Goal: Task Accomplishment & Management: Use online tool/utility

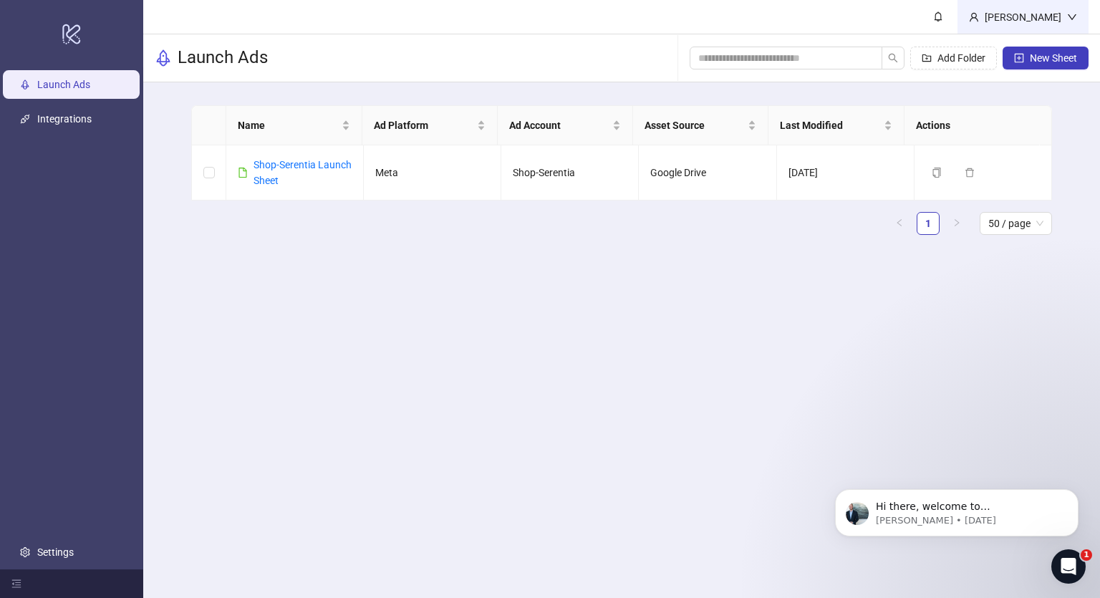
click at [1053, 16] on div "[PERSON_NAME]" at bounding box center [1023, 17] width 88 height 16
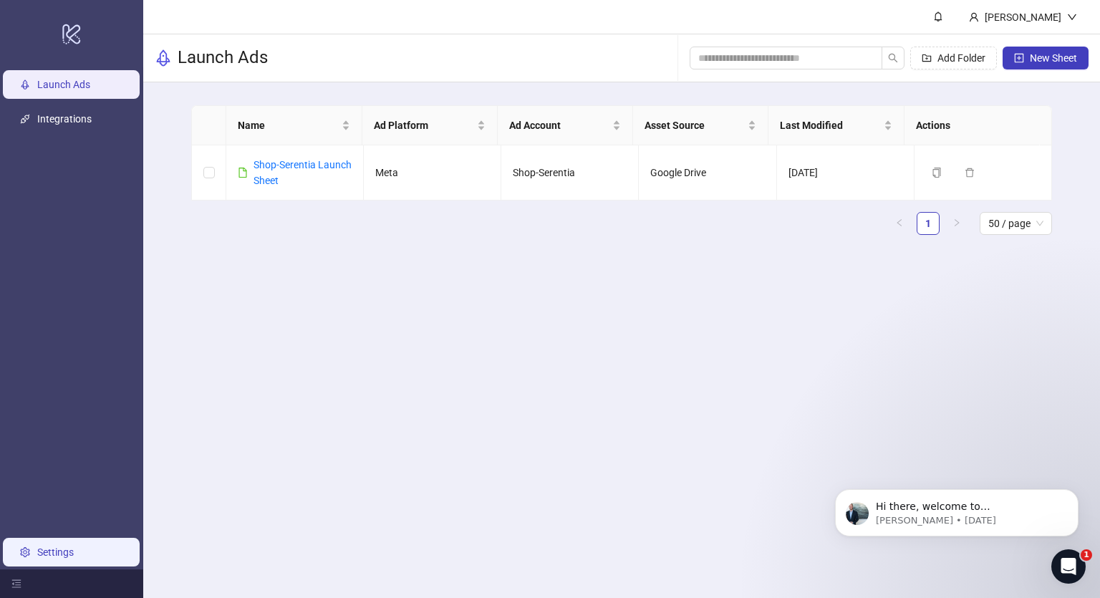
click at [74, 546] on link "Settings" at bounding box center [55, 551] width 37 height 11
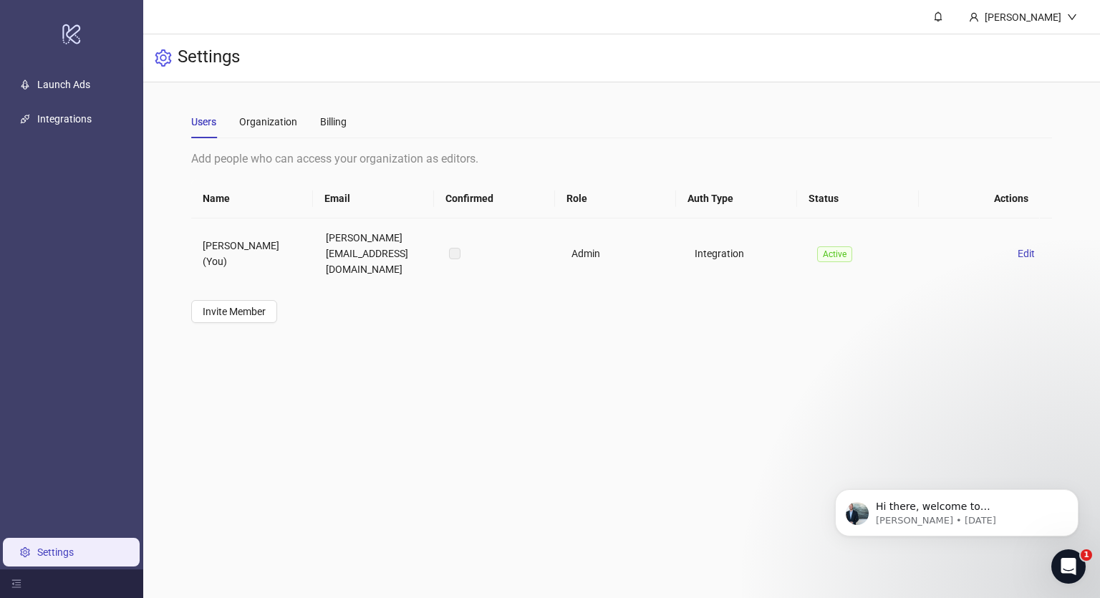
click at [311, 243] on td "[PERSON_NAME] (You)" at bounding box center [252, 253] width 123 height 70
click at [77, 125] on link "Integrations" at bounding box center [64, 118] width 54 height 11
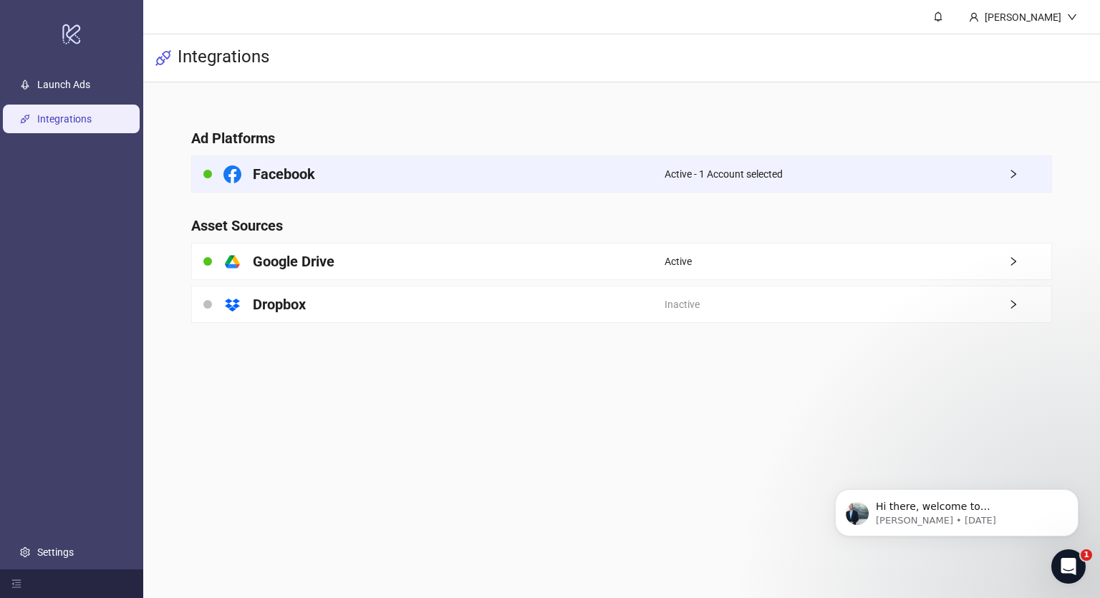
click at [989, 168] on div "Active - 1 Account selected" at bounding box center [857, 174] width 387 height 36
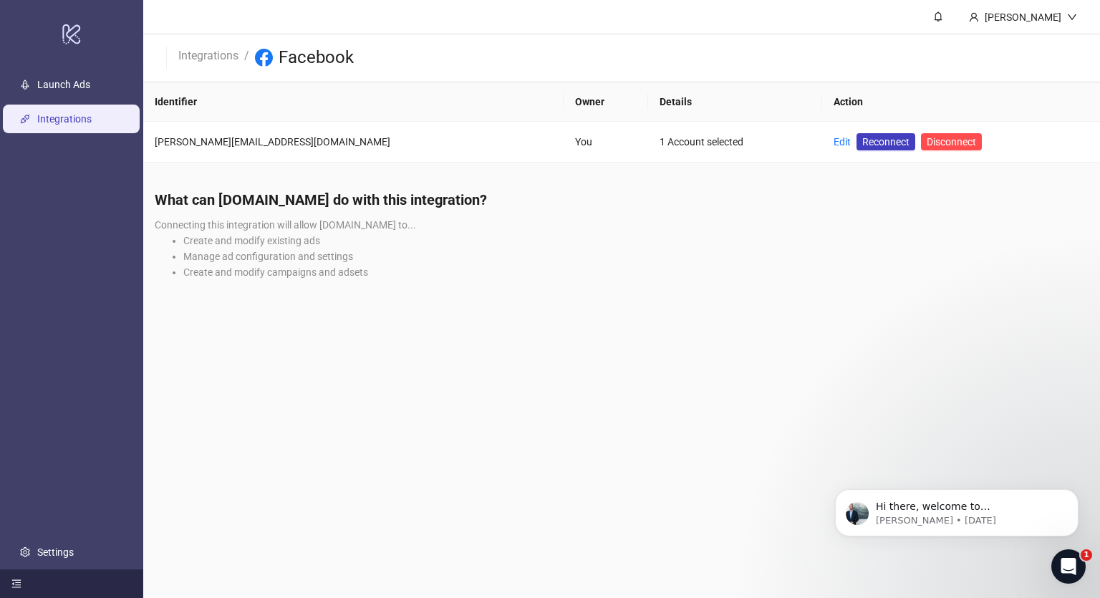
click at [14, 586] on icon "menu-fold" at bounding box center [16, 584] width 10 height 10
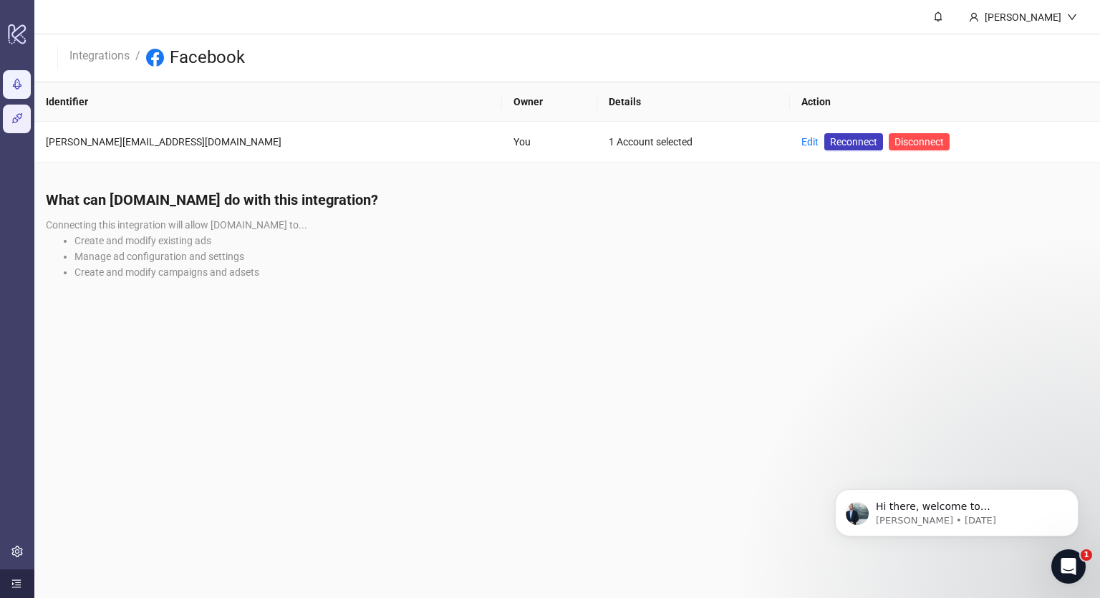
click at [30, 87] on link "Launch Ads" at bounding box center [56, 84] width 53 height 11
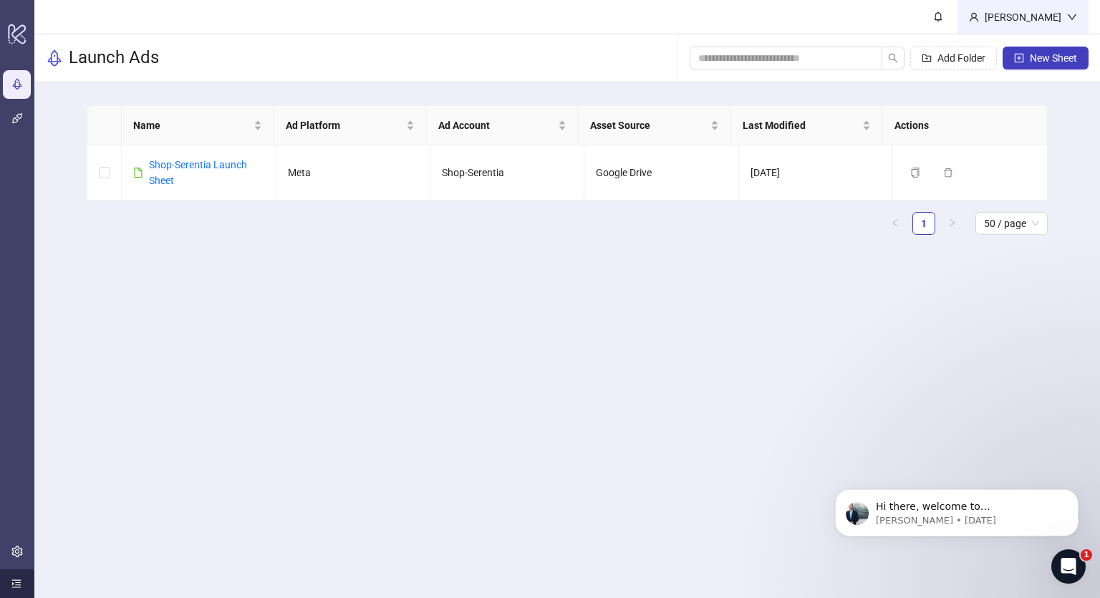
click at [1047, 4] on div "[PERSON_NAME]" at bounding box center [1022, 17] width 131 height 34
click at [1014, 235] on div "Name Ad Platform Ad Account Asset Source Last Modified Actions Shop-Serentia La…" at bounding box center [567, 175] width 961 height 141
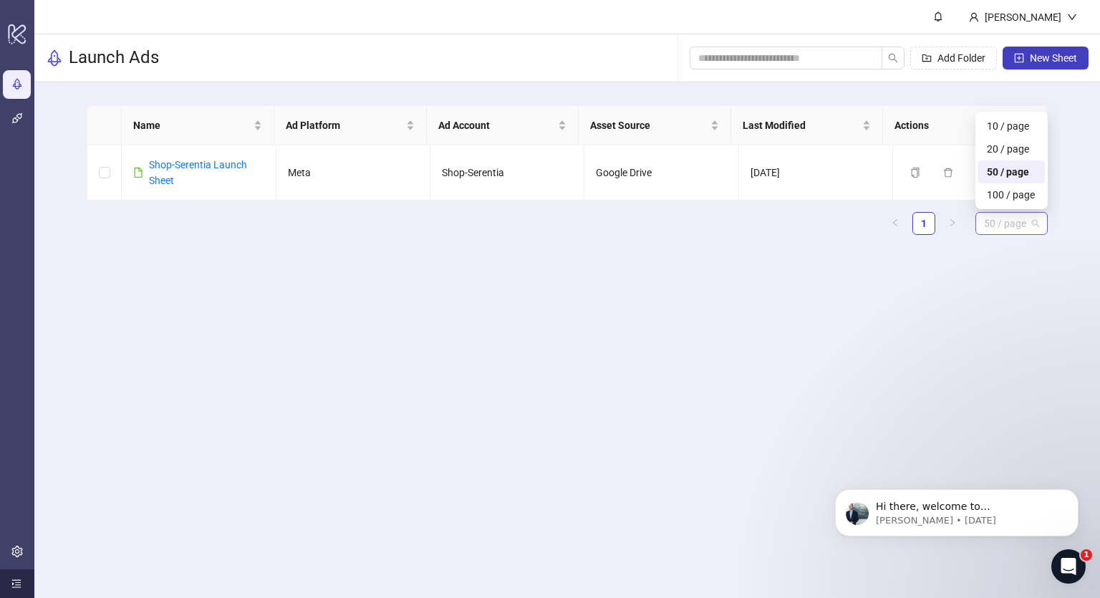
click at [1012, 227] on span "50 / page" at bounding box center [1011, 223] width 55 height 21
click at [1057, 52] on span "New Sheet" at bounding box center [1053, 57] width 47 height 11
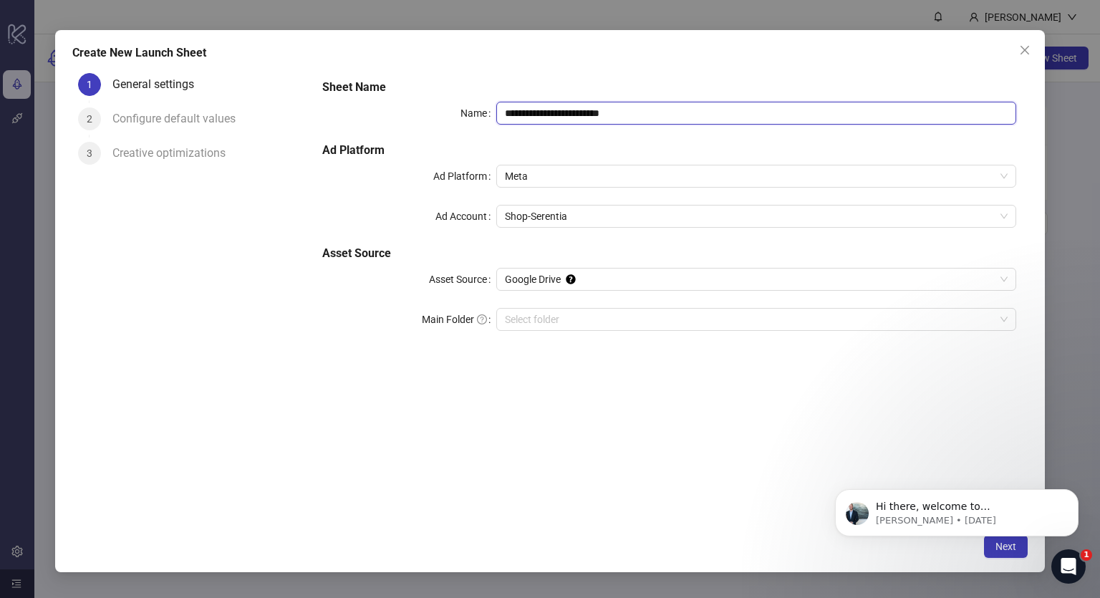
drag, startPoint x: 654, startPoint y: 115, endPoint x: 483, endPoint y: 105, distance: 172.1
click at [483, 105] on div "**********" at bounding box center [669, 113] width 694 height 23
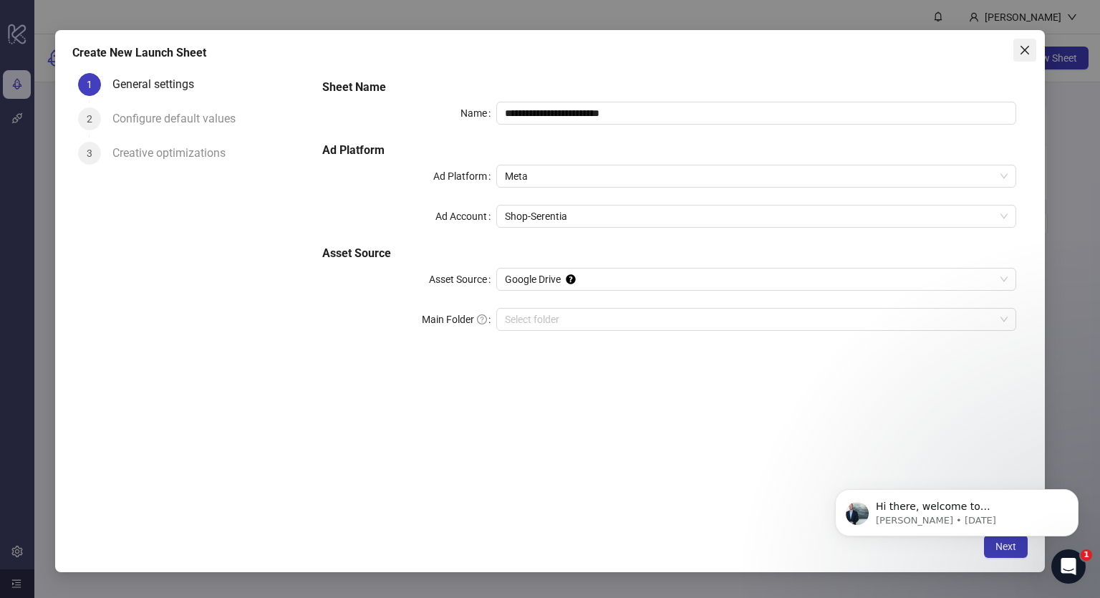
click at [1022, 49] on icon "close" at bounding box center [1024, 49] width 11 height 11
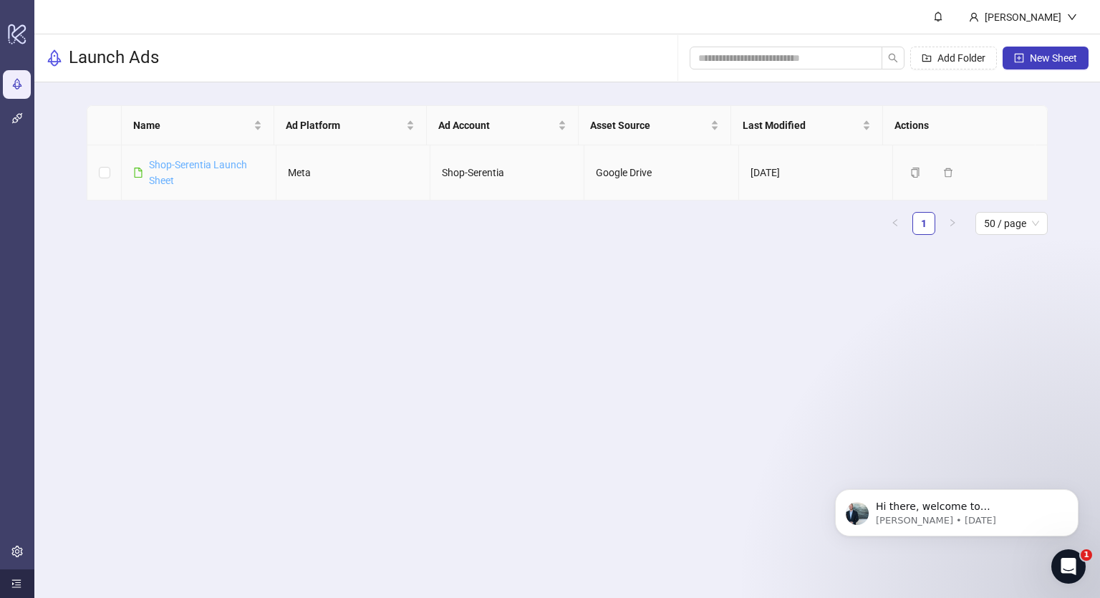
click at [183, 166] on link "Shop-Serentia Launch Sheet" at bounding box center [198, 172] width 98 height 27
